Goal: Find specific page/section: Find specific page/section

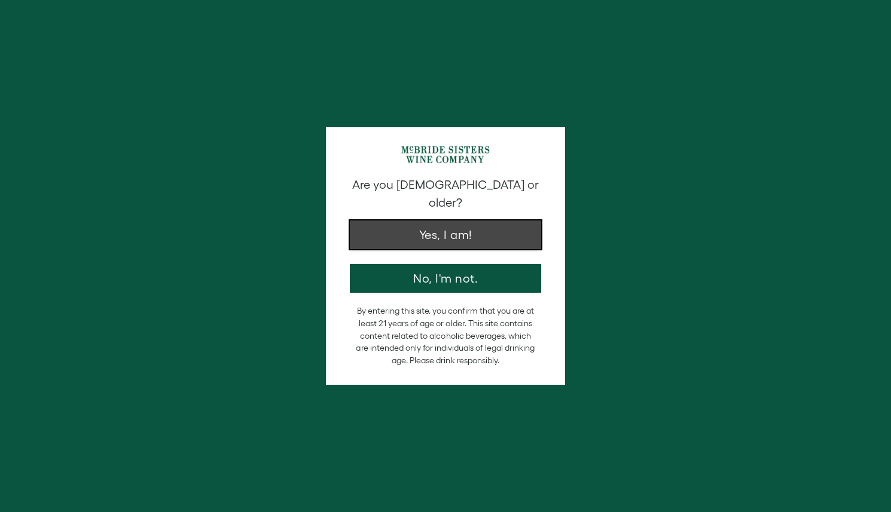
click at [472, 227] on button "Yes, I am!" at bounding box center [445, 235] width 191 height 29
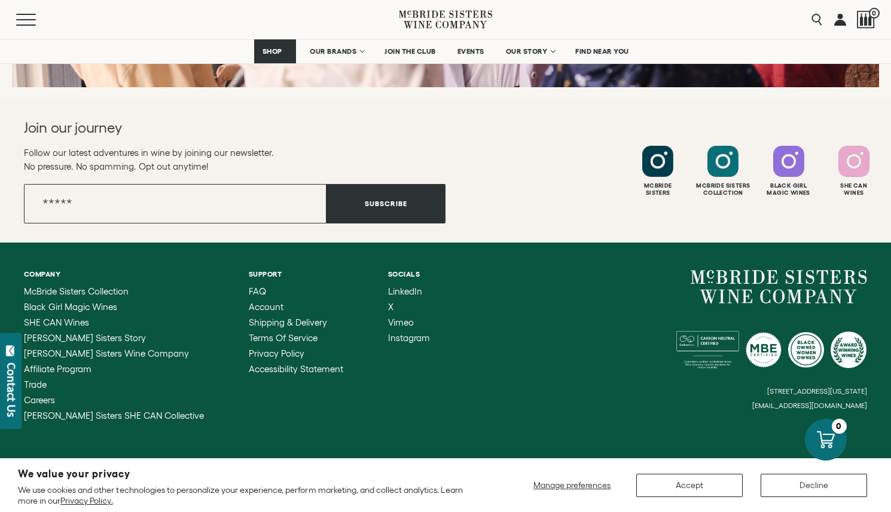
scroll to position [4872, 0]
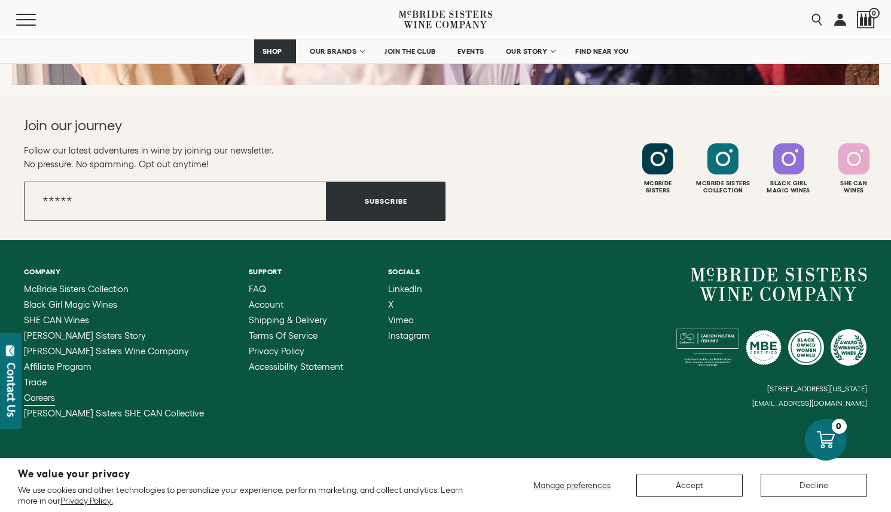
click at [48, 393] on span "Careers" at bounding box center [39, 398] width 31 height 10
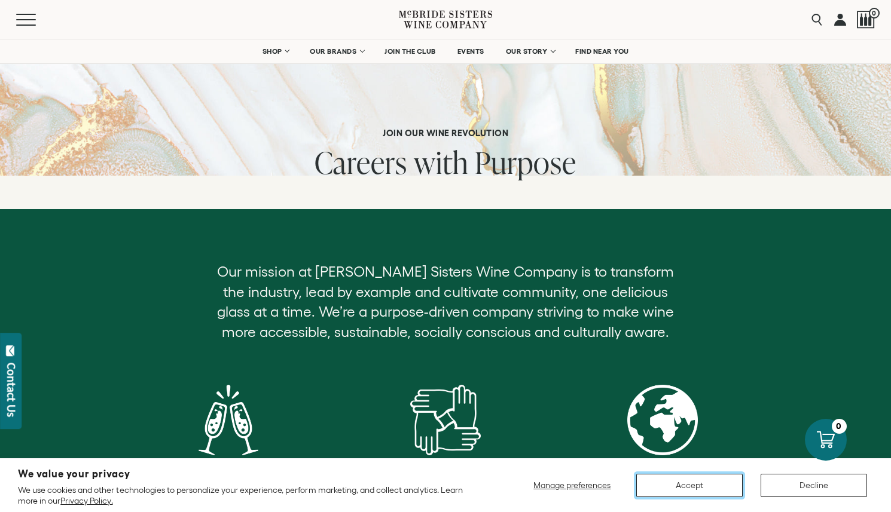
click at [654, 477] on button "Accept" at bounding box center [689, 485] width 106 height 23
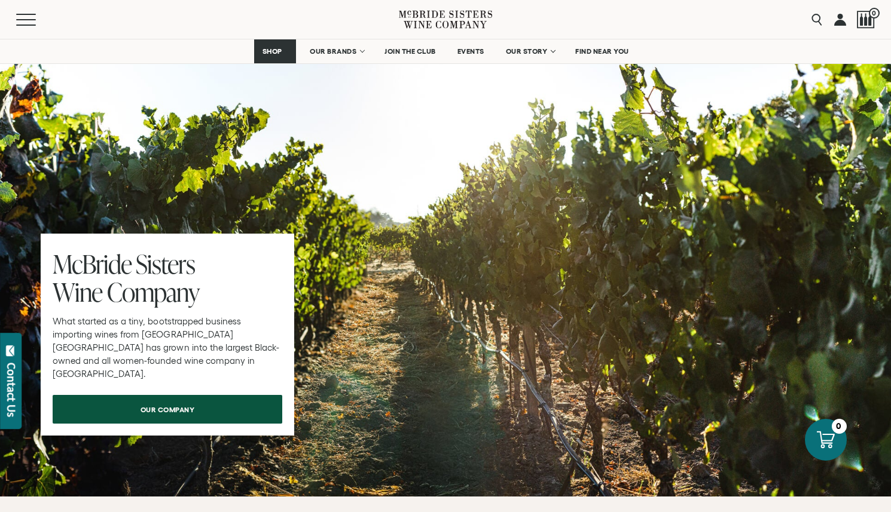
scroll to position [803, 0]
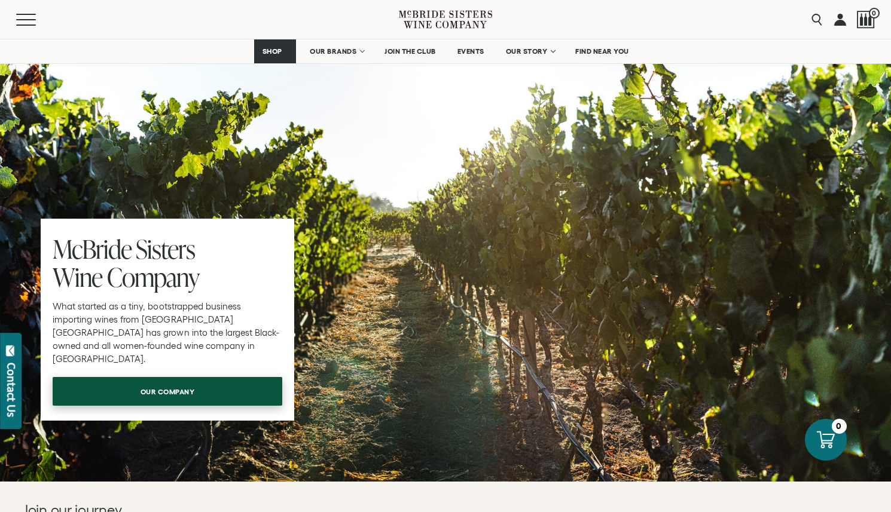
click at [241, 394] on link "our company" at bounding box center [168, 391] width 230 height 29
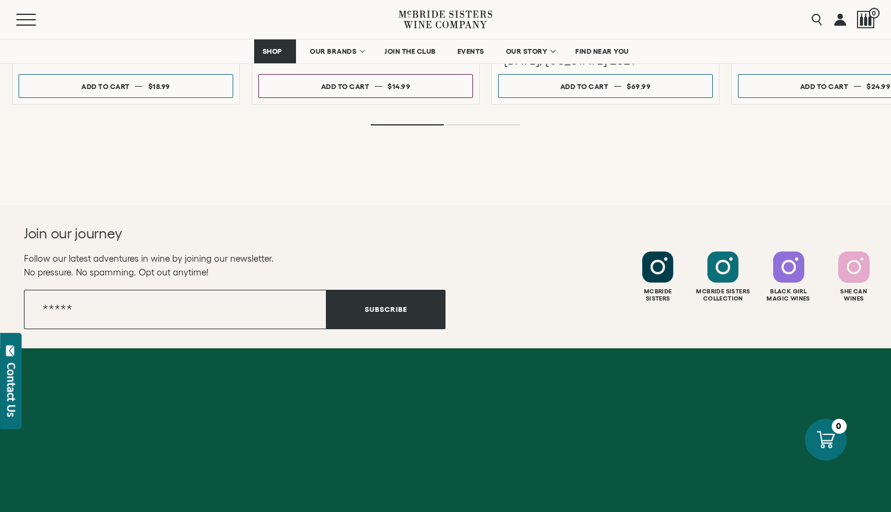
scroll to position [1970, 0]
